Goal: Task Accomplishment & Management: Complete application form

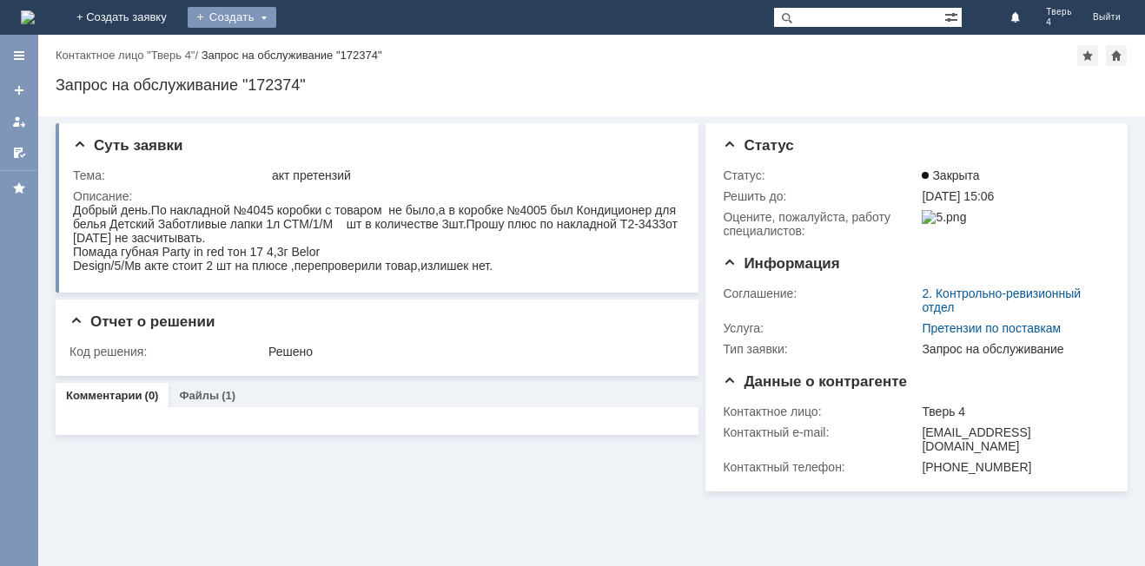
click at [276, 15] on div "Создать" at bounding box center [232, 17] width 89 height 21
click at [321, 52] on link "Заявка" at bounding box center [257, 52] width 132 height 21
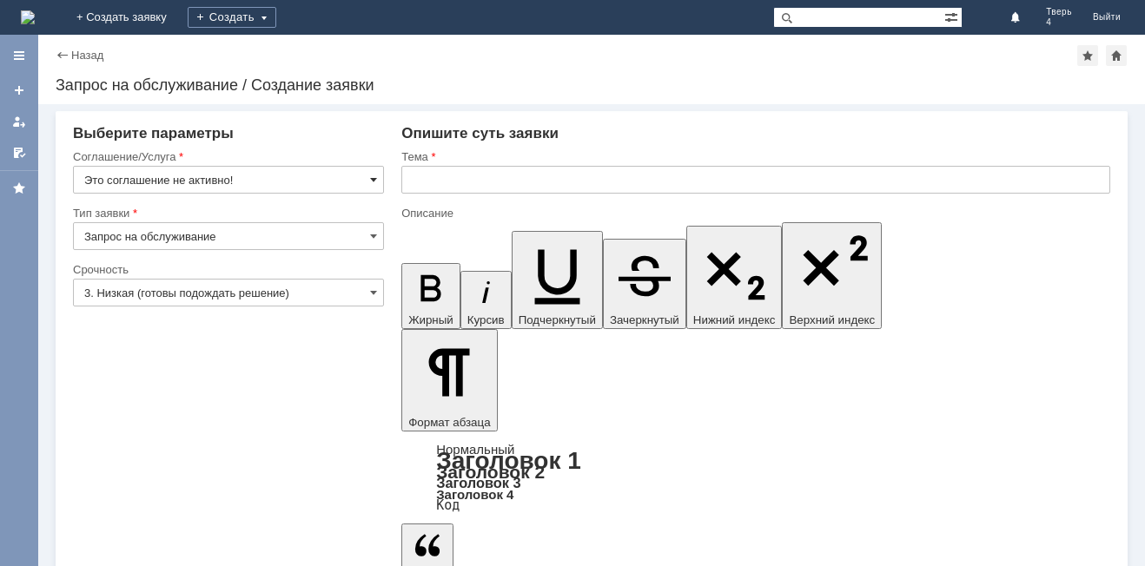
click at [373, 185] on span at bounding box center [373, 180] width 7 height 14
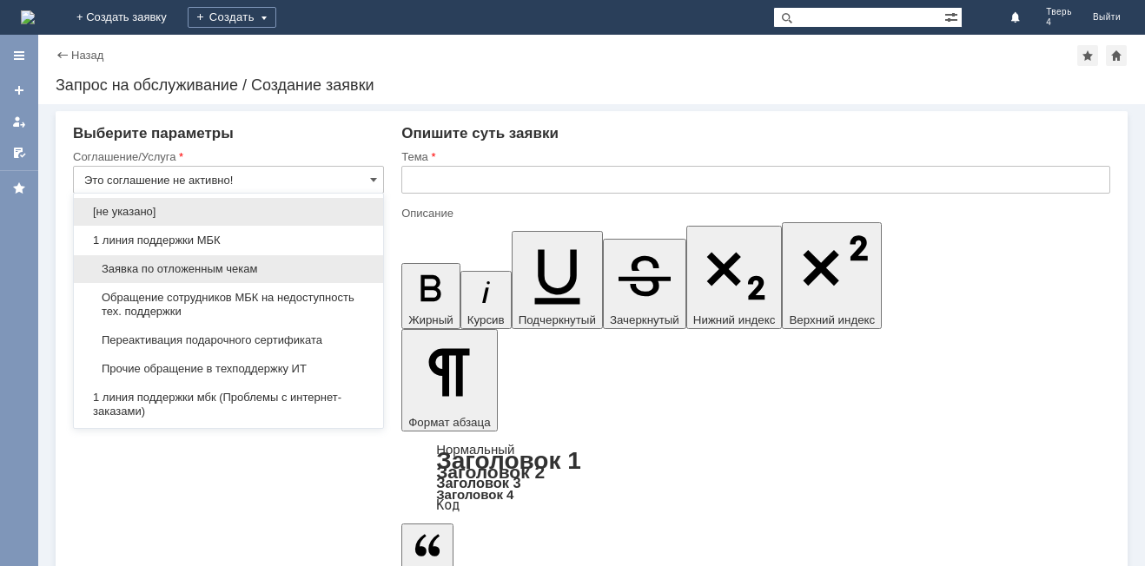
click at [174, 270] on span "Заявка по отложенным чекам" at bounding box center [228, 269] width 288 height 14
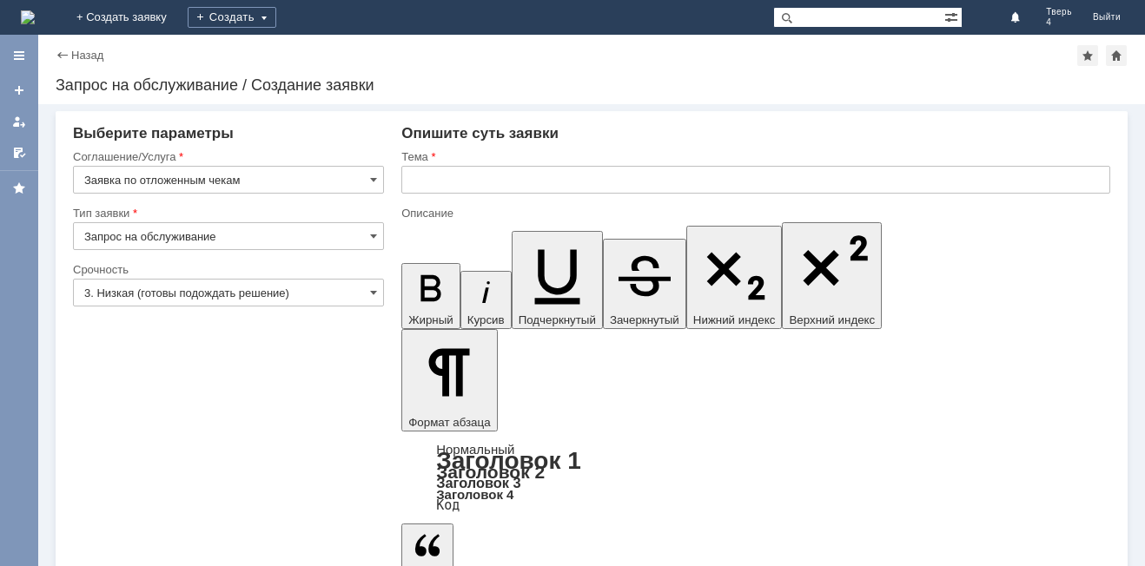
type input "Заявка по отложенным чекам"
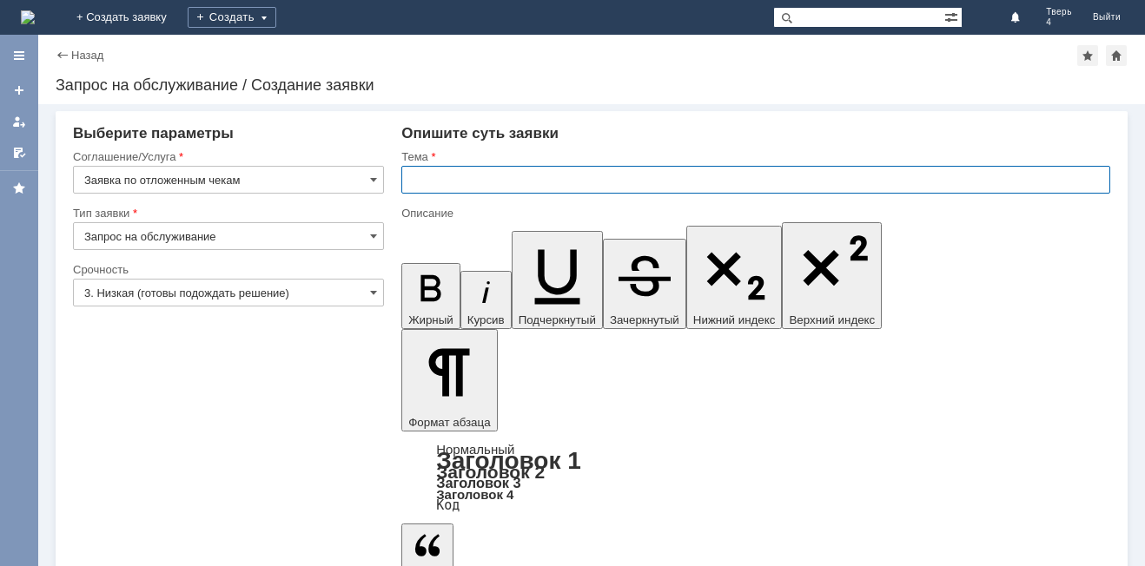
click at [458, 189] on input "text" at bounding box center [755, 180] width 709 height 28
type input "отложенные чеки"
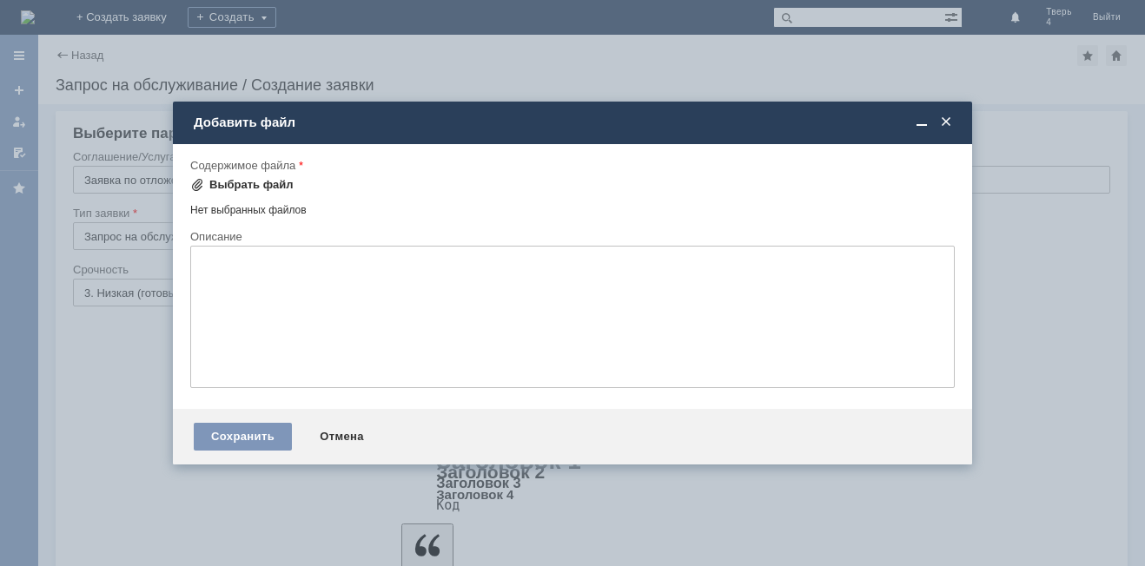
click at [193, 193] on div "Выбрать файл" at bounding box center [241, 185] width 103 height 21
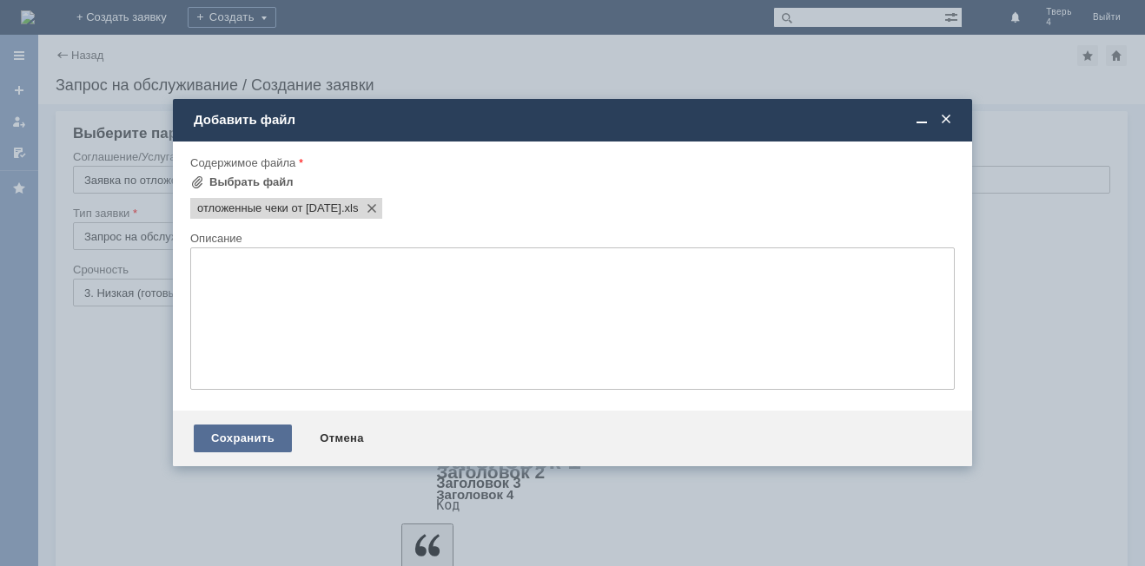
click at [249, 446] on div "Сохранить" at bounding box center [243, 439] width 98 height 28
